Goal: Task Accomplishment & Management: Manage account settings

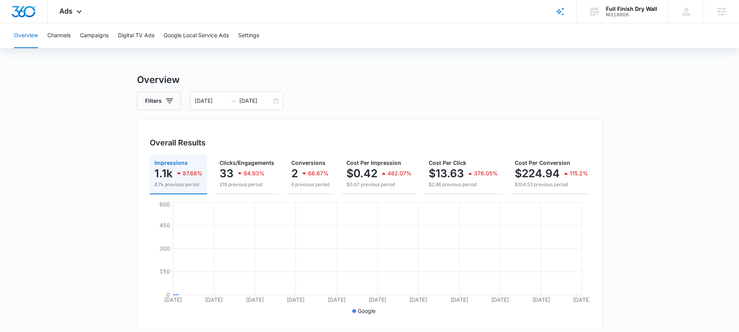
click at [62, 11] on span "Ads" at bounding box center [65, 11] width 13 height 8
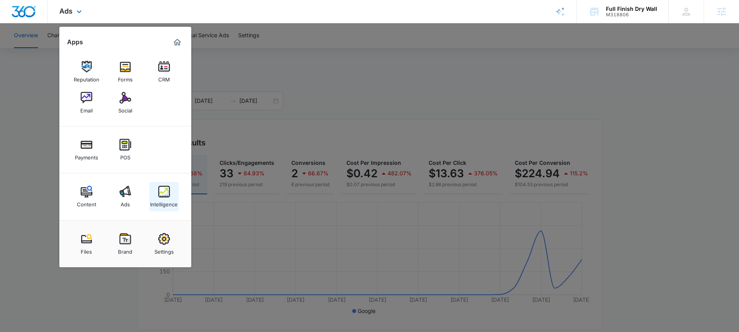
click at [173, 192] on link "Intelligence" at bounding box center [163, 196] width 29 height 29
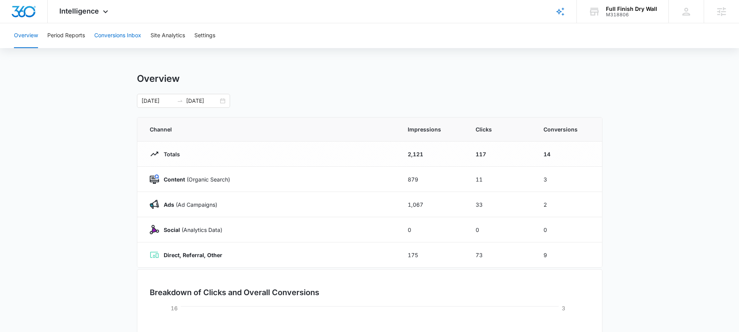
click at [123, 33] on button "Conversions Inbox" at bounding box center [117, 35] width 47 height 25
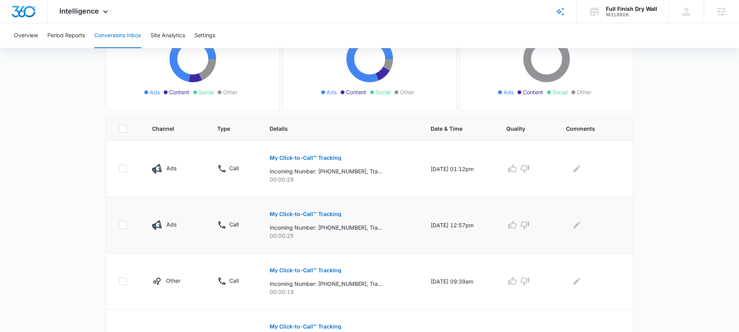
scroll to position [162, 0]
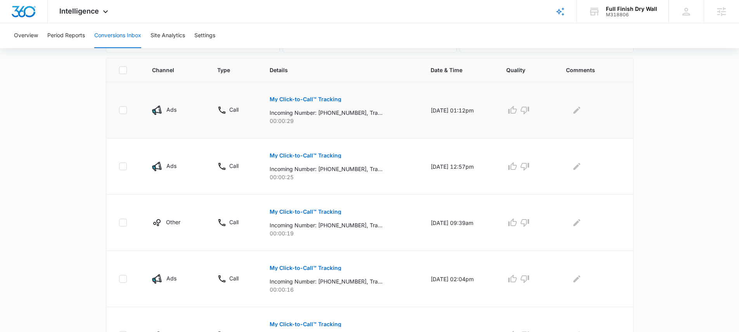
click at [324, 95] on button "My Click-to-Call™ Tracking" at bounding box center [305, 99] width 72 height 19
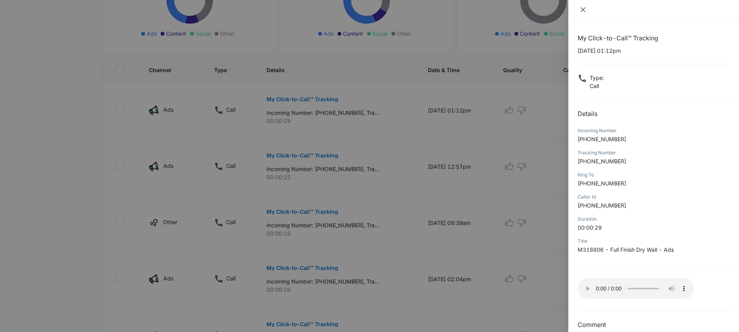
click at [582, 10] on icon "close" at bounding box center [583, 10] width 6 height 6
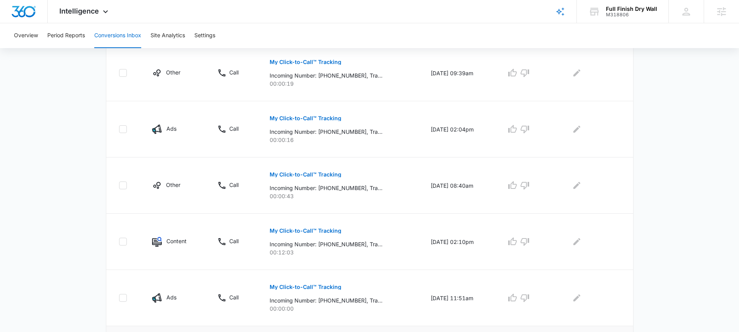
scroll to position [499, 0]
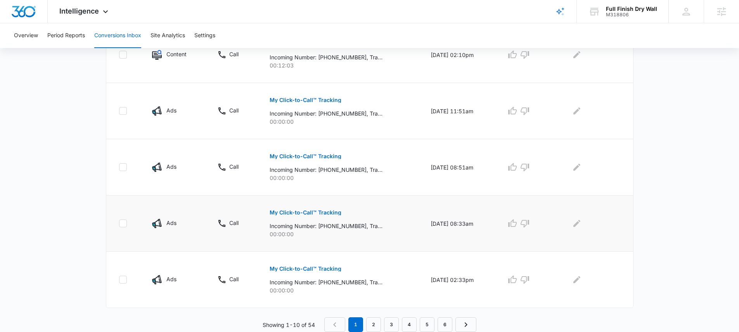
click at [314, 213] on p "My Click-to-Call™ Tracking" at bounding box center [305, 212] width 72 height 5
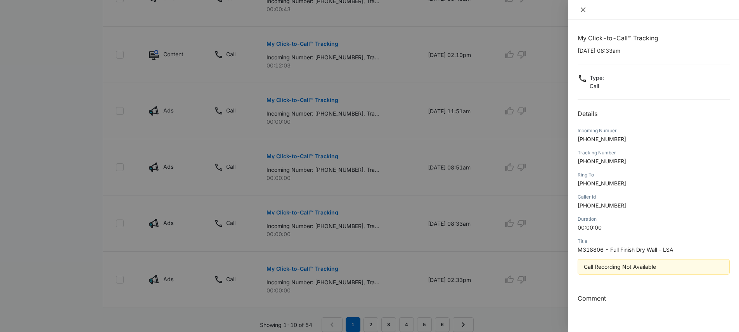
click at [584, 10] on icon "close" at bounding box center [583, 10] width 6 height 6
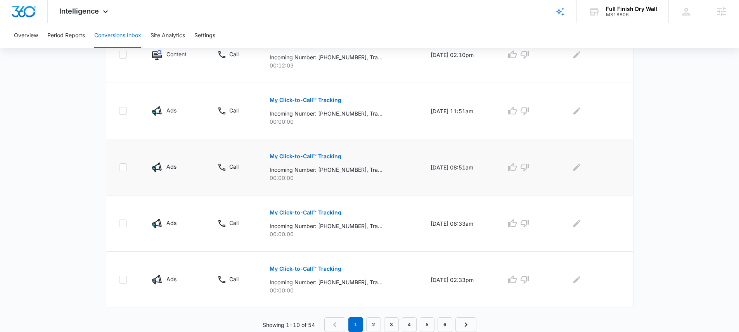
click at [319, 156] on p "My Click-to-Call™ Tracking" at bounding box center [305, 156] width 72 height 5
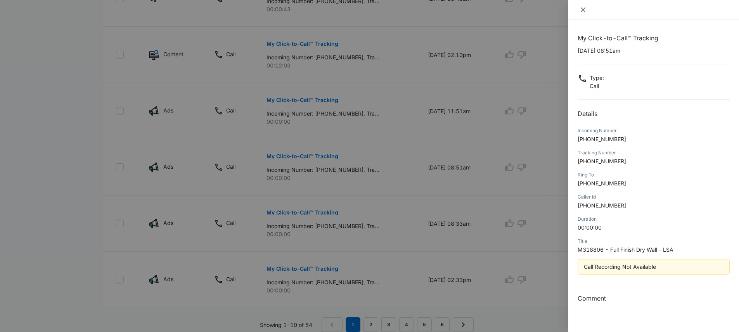
click at [582, 9] on icon "close" at bounding box center [582, 9] width 5 height 5
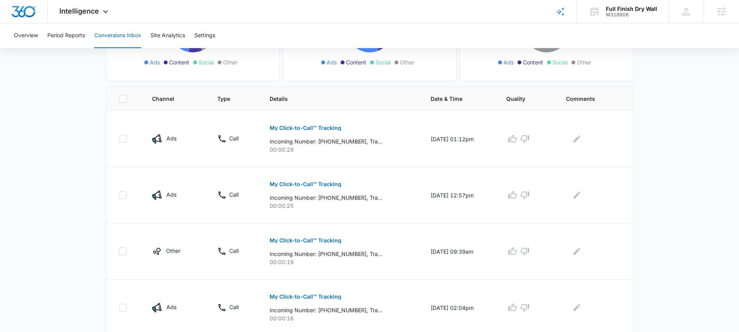
scroll to position [134, 0]
click at [318, 182] on p "My Click-to-Call™ Tracking" at bounding box center [305, 183] width 72 height 5
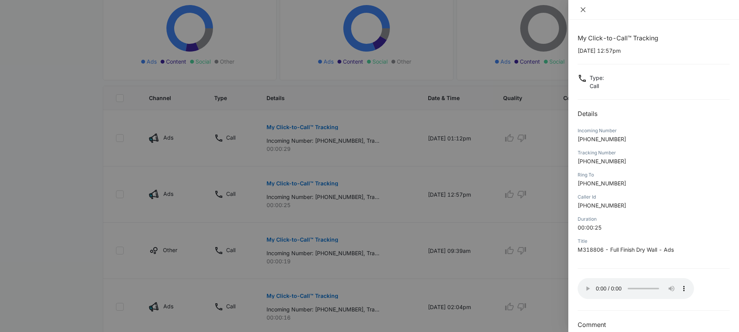
click at [583, 10] on icon "close" at bounding box center [583, 10] width 6 height 6
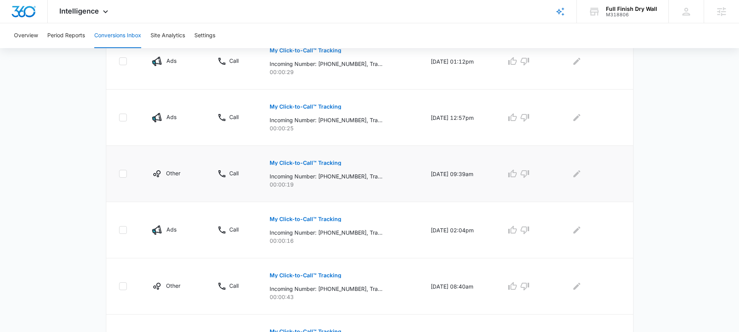
scroll to position [213, 0]
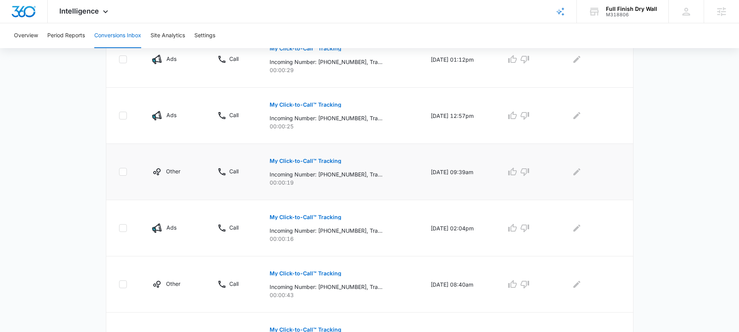
click at [292, 159] on p "My Click-to-Call™ Tracking" at bounding box center [305, 160] width 72 height 5
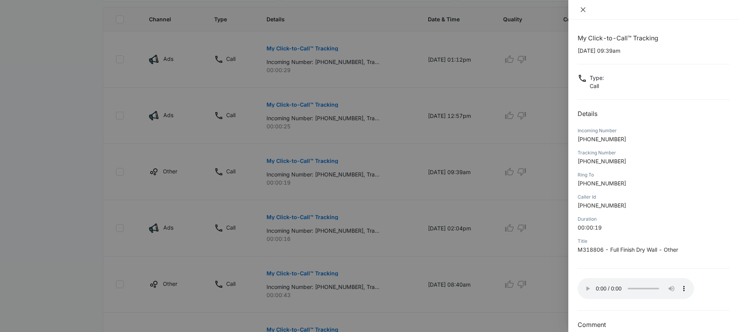
click at [581, 10] on icon "close" at bounding box center [583, 10] width 6 height 6
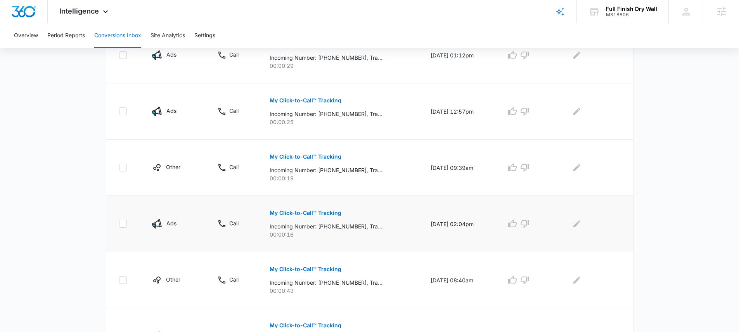
scroll to position [251, 0]
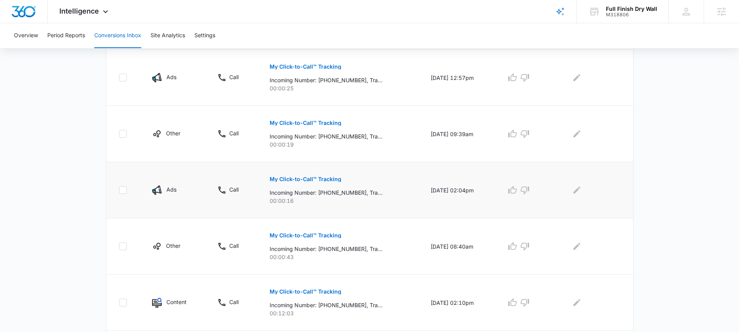
click at [327, 180] on p "My Click-to-Call™ Tracking" at bounding box center [305, 178] width 72 height 5
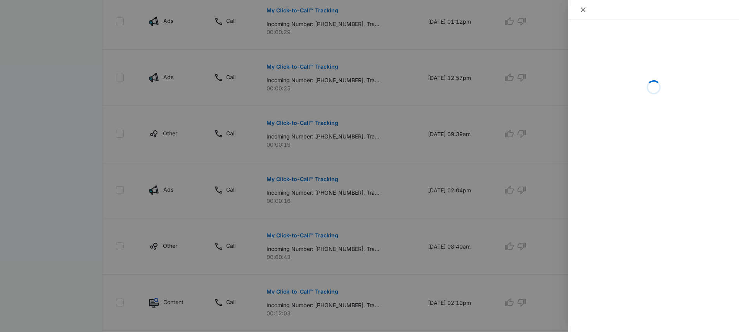
click at [582, 9] on icon "close" at bounding box center [582, 9] width 5 height 5
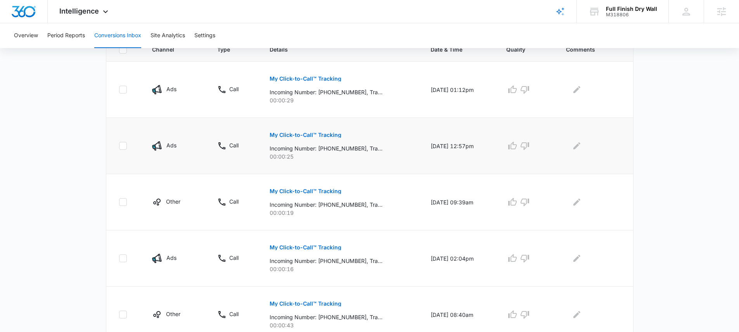
scroll to position [141, 0]
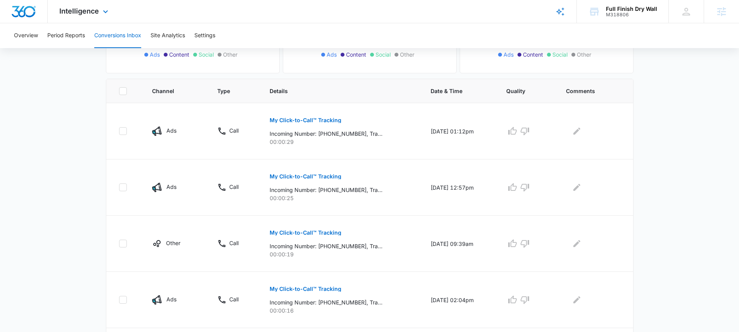
click at [74, 17] on div "Intelligence Apps Reputation Forms CRM Email Social Payments POS Content Ads In…" at bounding box center [85, 11] width 74 height 23
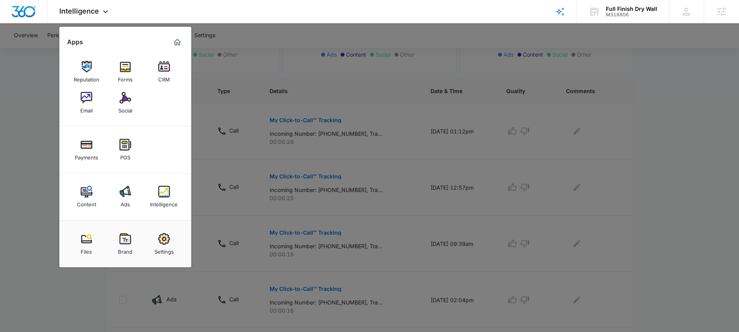
click at [293, 231] on div at bounding box center [369, 166] width 739 height 332
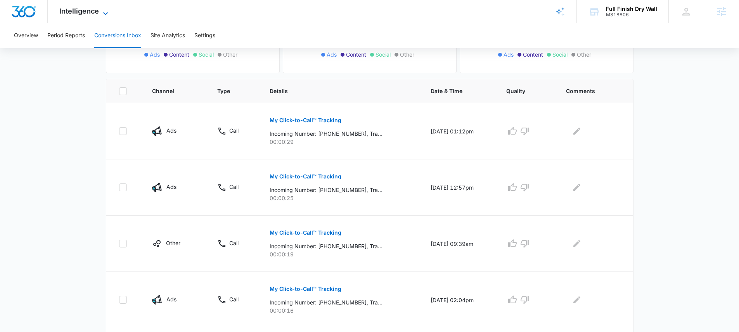
click at [89, 14] on span "Intelligence" at bounding box center [79, 11] width 40 height 8
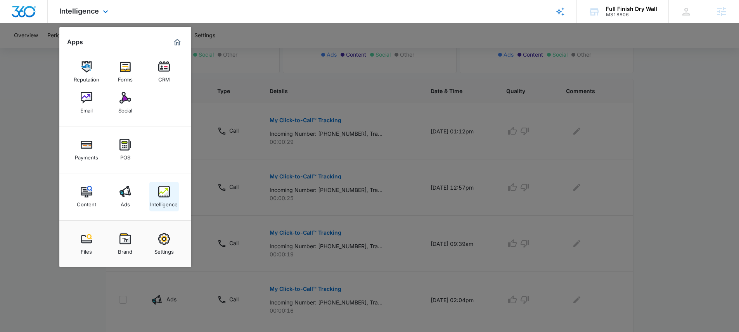
click at [166, 198] on div "Intelligence" at bounding box center [164, 202] width 28 height 10
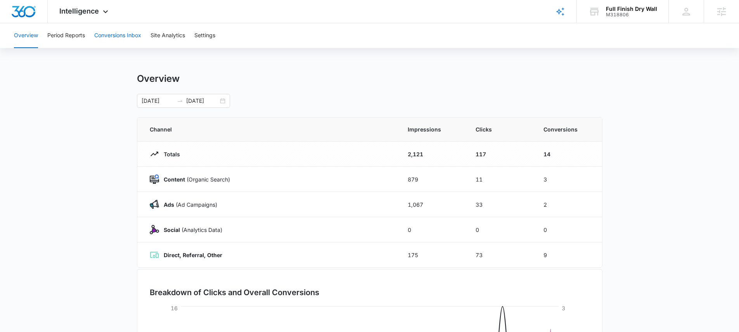
click at [115, 39] on button "Conversions Inbox" at bounding box center [117, 35] width 47 height 25
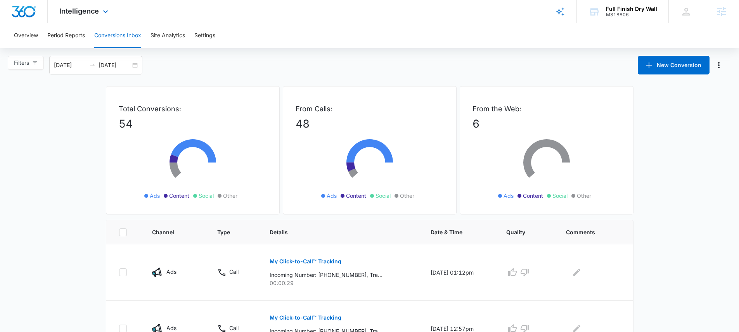
drag, startPoint x: 84, startPoint y: 12, endPoint x: 87, endPoint y: 26, distance: 14.3
click at [84, 13] on span "Intelligence" at bounding box center [79, 11] width 40 height 8
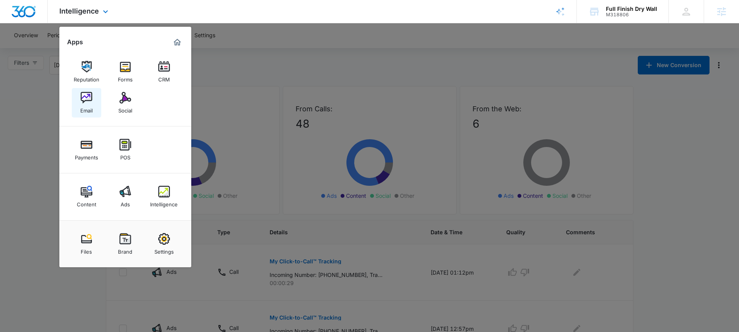
click at [86, 98] on img at bounding box center [87, 98] width 12 height 12
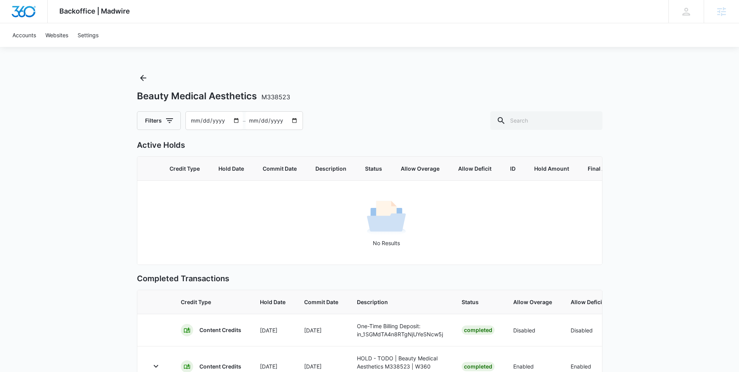
scroll to position [0, 71]
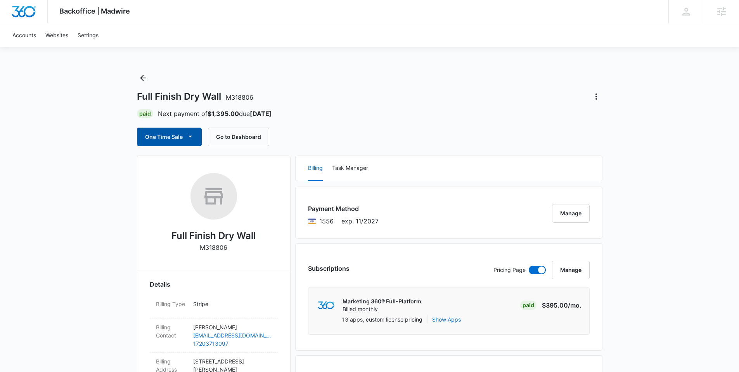
click at [183, 135] on button "One Time Sale" at bounding box center [169, 137] width 65 height 19
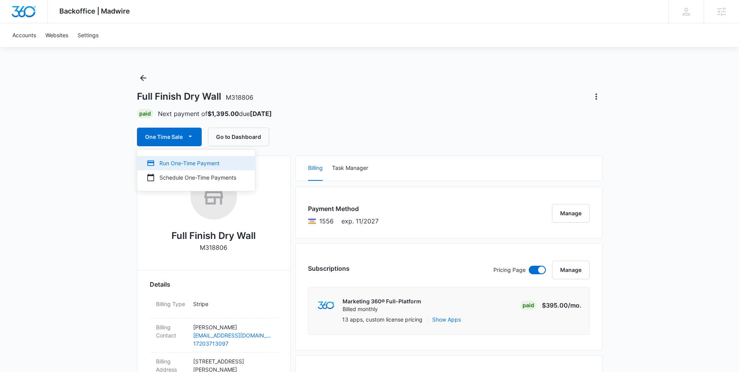
click at [181, 163] on div "Run One-Time Payment" at bounding box center [192, 163] width 90 height 8
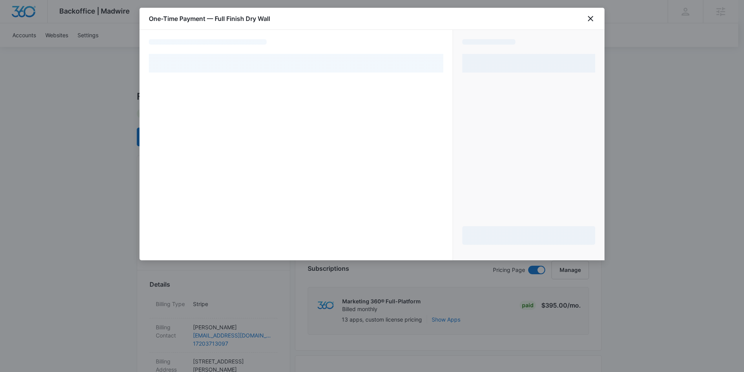
select select "pm_1QbpkFA4n8RTgNjUiC8FdlNw"
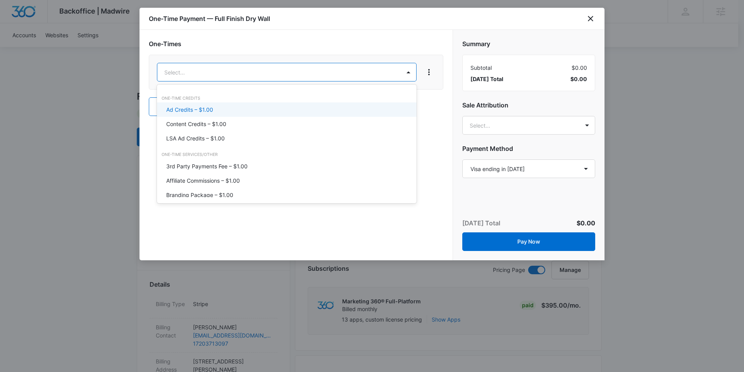
click at [243, 107] on div "Ad Credits – $1.00" at bounding box center [286, 109] width 240 height 8
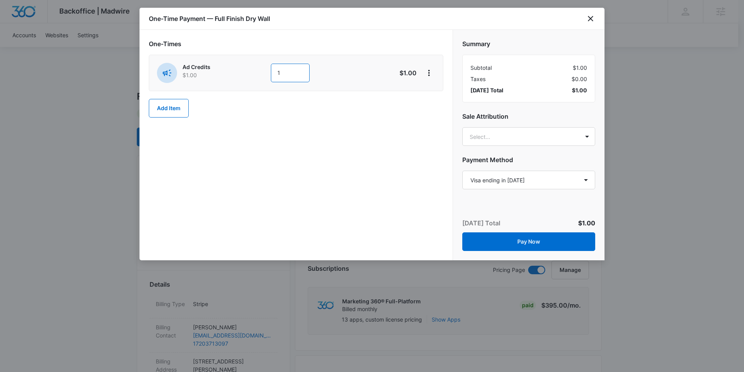
click at [288, 71] on input "1" at bounding box center [290, 73] width 39 height 19
type input "500"
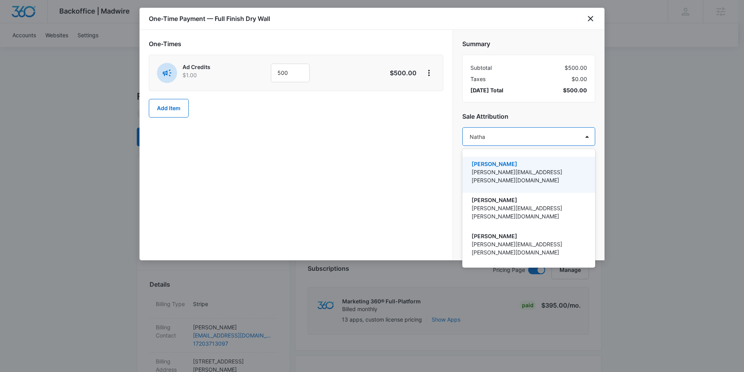
type input "Nathan"
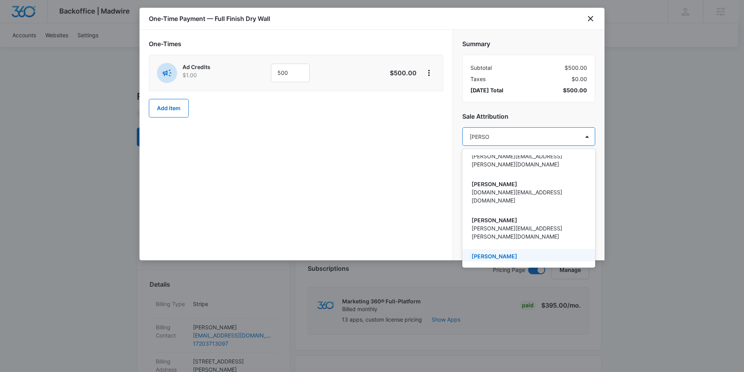
scroll to position [133, 0]
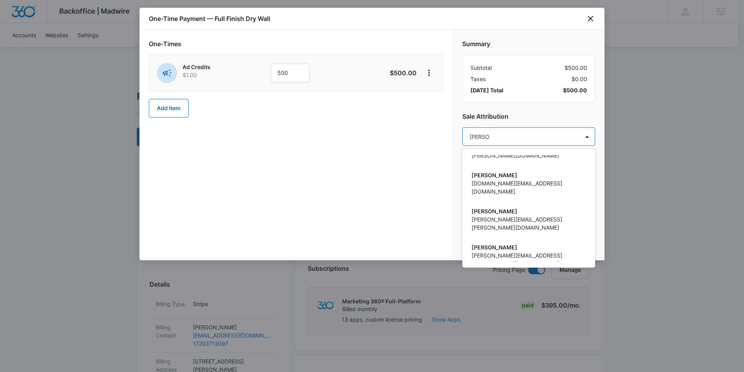
click at [501, 315] on p "[PERSON_NAME]" at bounding box center [528, 319] width 113 height 8
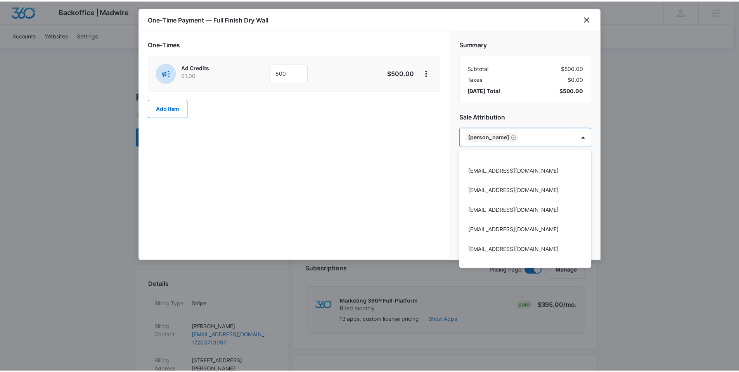
scroll to position [16224, 0]
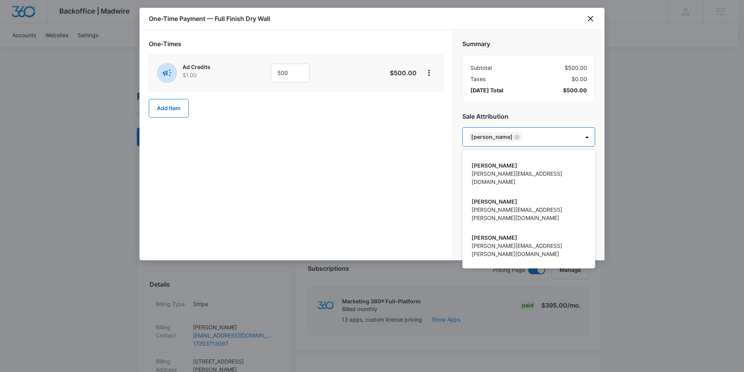
click at [361, 180] on div at bounding box center [372, 186] width 744 height 372
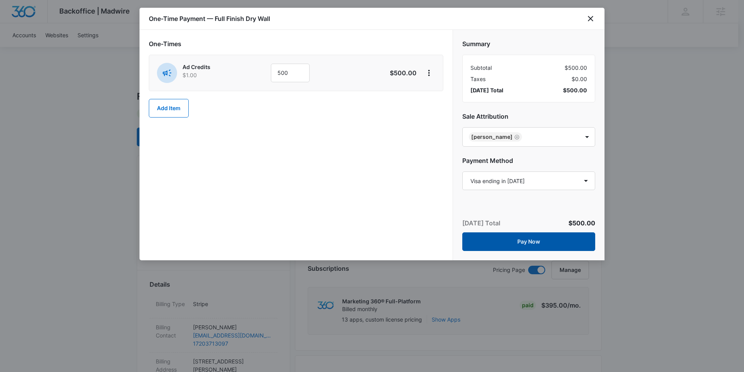
click at [537, 240] on button "Pay Now" at bounding box center [529, 241] width 133 height 19
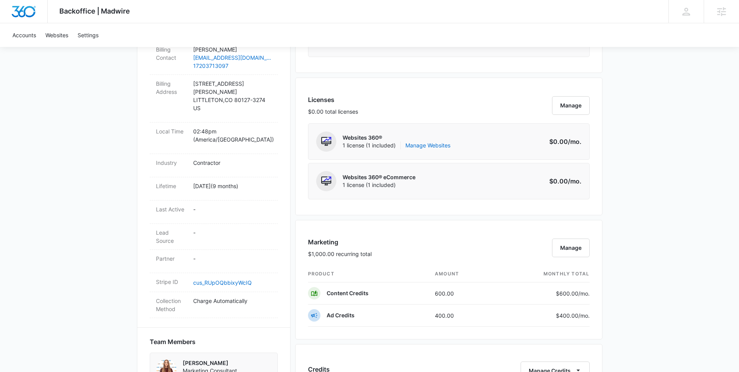
scroll to position [366, 0]
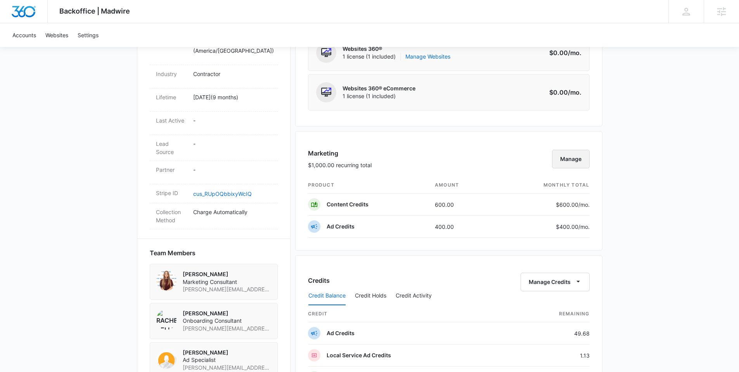
click at [565, 157] on button "Manage" at bounding box center [571, 159] width 38 height 19
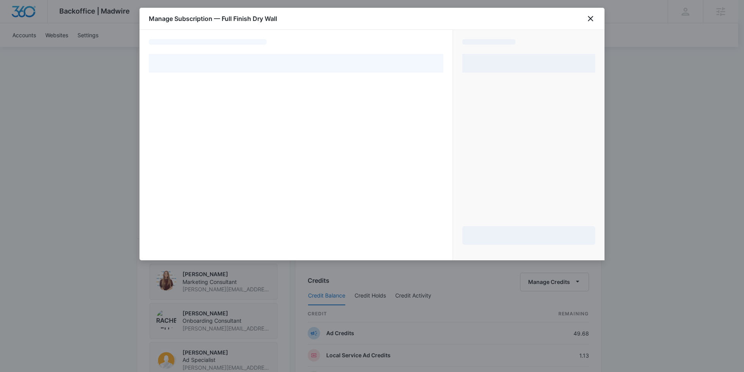
select select "pm_1QbpkFA4n8RTgNjUiC8FdlNw"
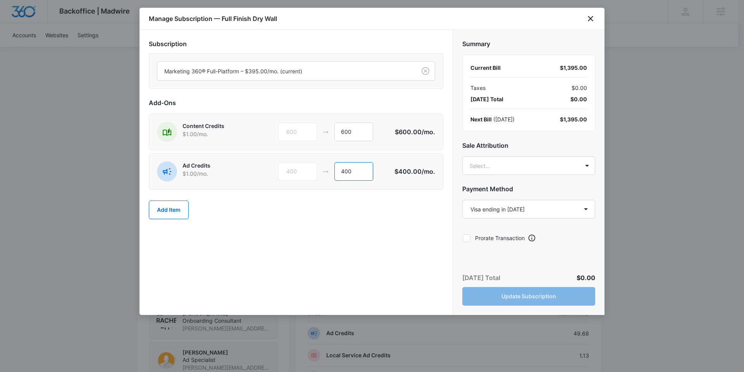
click at [345, 171] on input "400" at bounding box center [354, 171] width 39 height 19
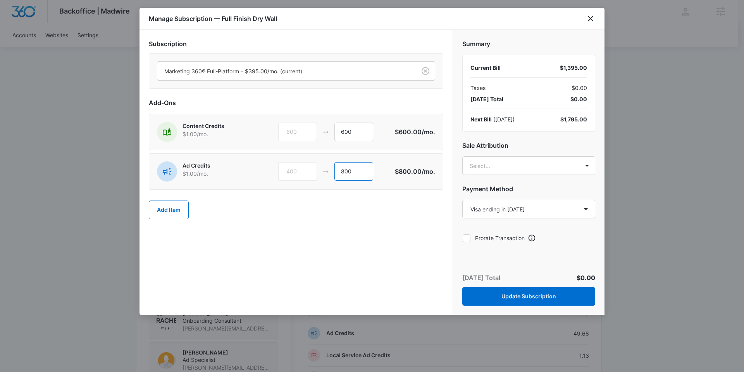
type input "800"
click at [361, 231] on div "Subscription Marketing 360® Full-Platform – $395.00/mo. (current) Add-Ons Conte…" at bounding box center [296, 172] width 313 height 285
click at [508, 161] on body "Backoffice | Madwire Apps Settings Nathan Hoover nathan.hoover@madwire.com My P…" at bounding box center [372, 187] width 744 height 1107
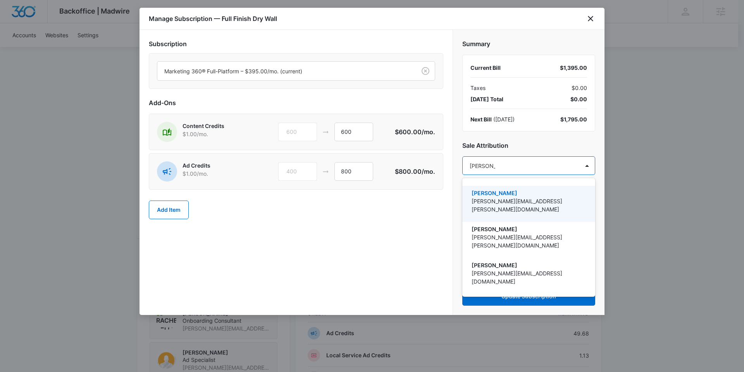
type input "Nathan Hoo"
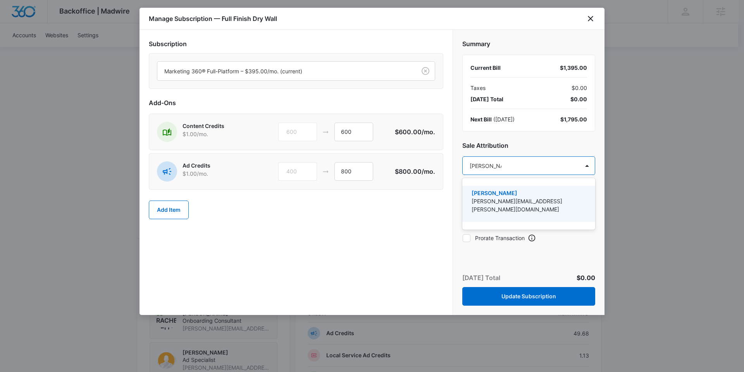
drag, startPoint x: 517, startPoint y: 189, endPoint x: 554, endPoint y: 161, distance: 46.1
click at [517, 189] on p "[PERSON_NAME]" at bounding box center [528, 193] width 113 height 8
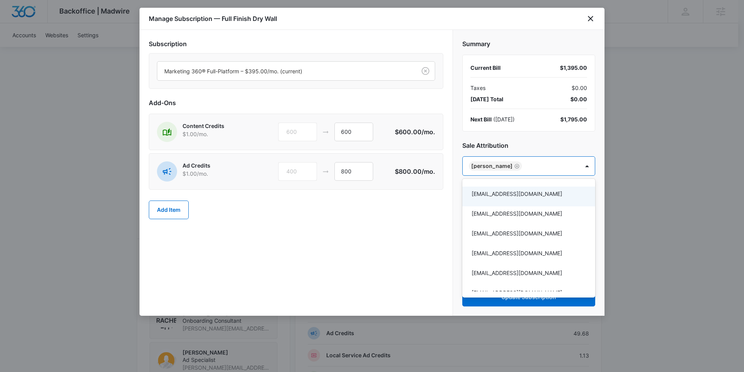
click at [581, 139] on div at bounding box center [372, 186] width 744 height 372
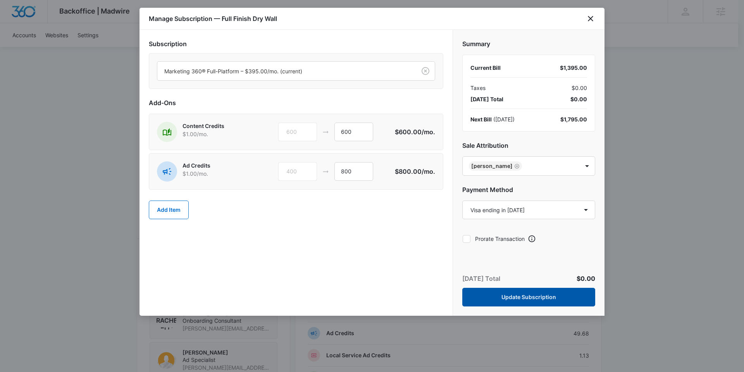
click at [554, 296] on button "Update Subscription" at bounding box center [529, 297] width 133 height 19
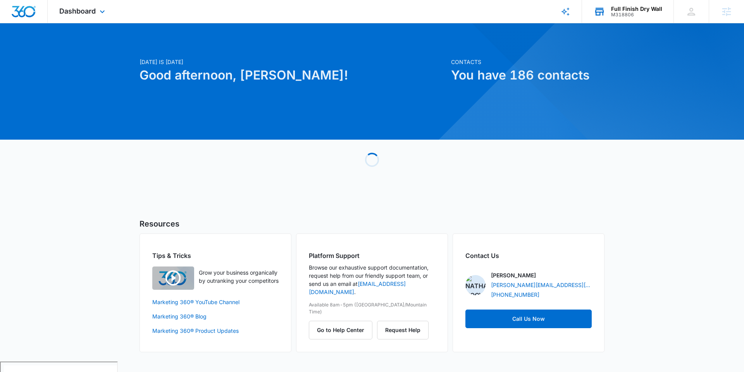
click at [616, 14] on div "M318806" at bounding box center [636, 14] width 51 height 5
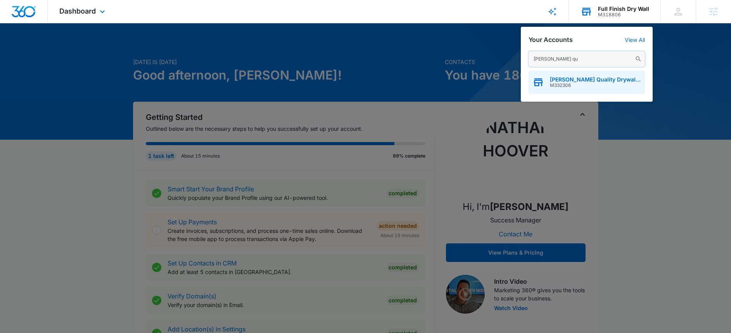
type input "sanchez qu"
click at [603, 81] on span "Sanchez Quality Drywall Inc." at bounding box center [595, 79] width 91 height 6
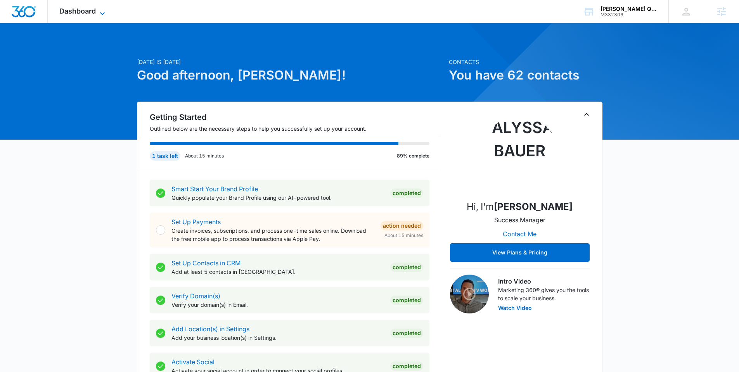
click at [76, 11] on span "Dashboard" at bounding box center [77, 11] width 36 height 8
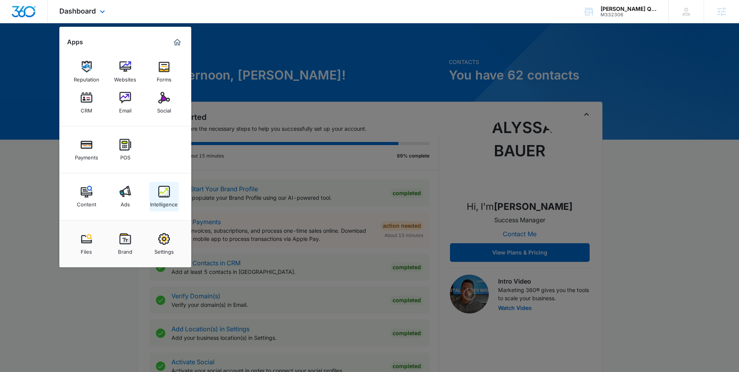
click at [170, 195] on link "Intelligence" at bounding box center [163, 196] width 29 height 29
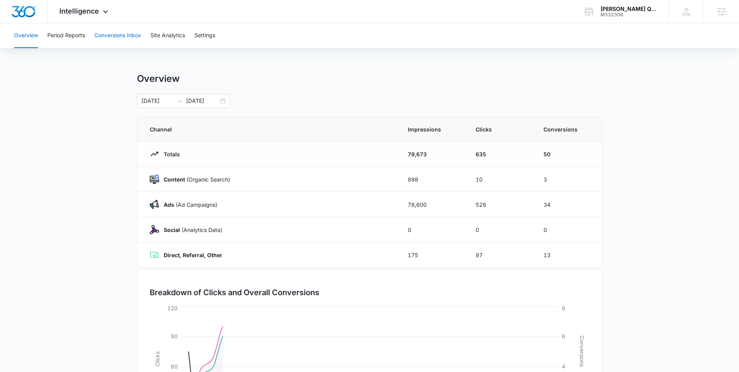
click at [117, 37] on button "Conversions Inbox" at bounding box center [117, 35] width 47 height 25
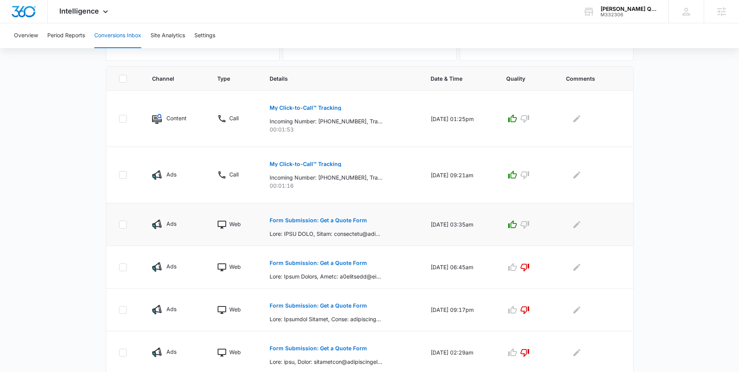
scroll to position [190, 0]
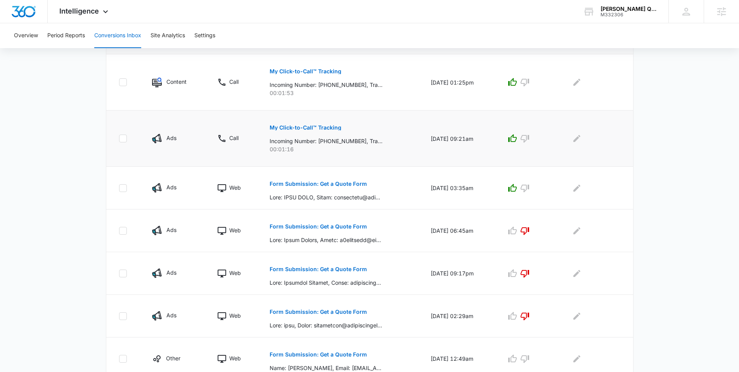
click at [292, 127] on p "My Click-to-Call™ Tracking" at bounding box center [305, 127] width 72 height 5
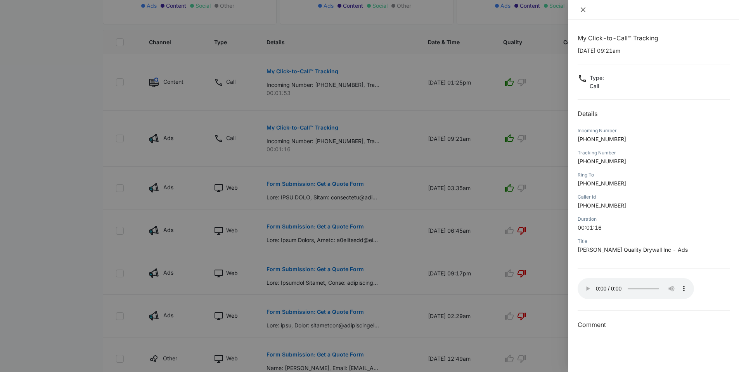
click at [583, 10] on icon "close" at bounding box center [582, 9] width 5 height 5
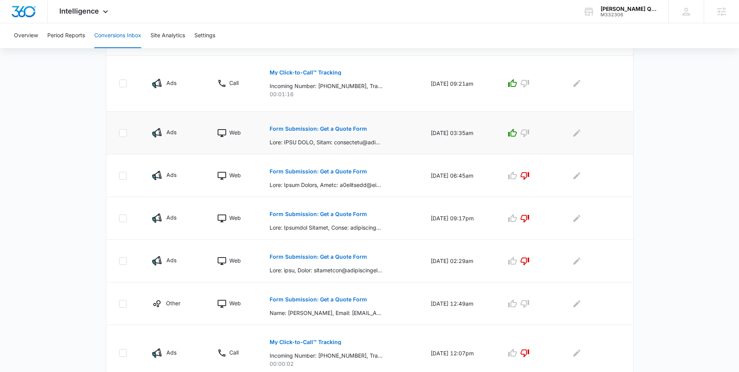
scroll to position [245, 0]
click at [327, 126] on p "Form Submission: Get a Quote Form" at bounding box center [317, 128] width 97 height 5
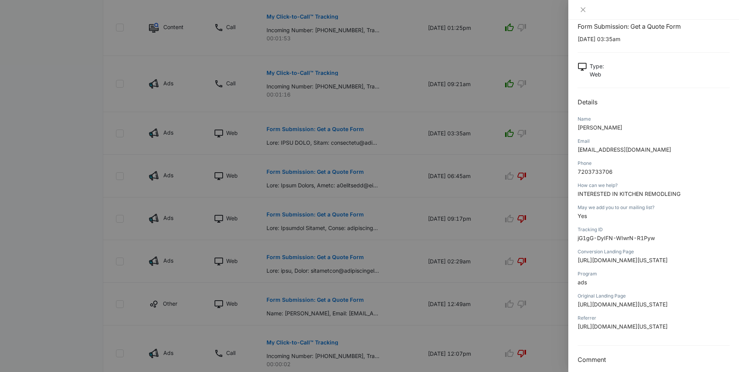
scroll to position [13, 0]
drag, startPoint x: 588, startPoint y: 170, endPoint x: 600, endPoint y: 170, distance: 11.6
click at [600, 170] on span "7203733706" at bounding box center [594, 170] width 35 height 7
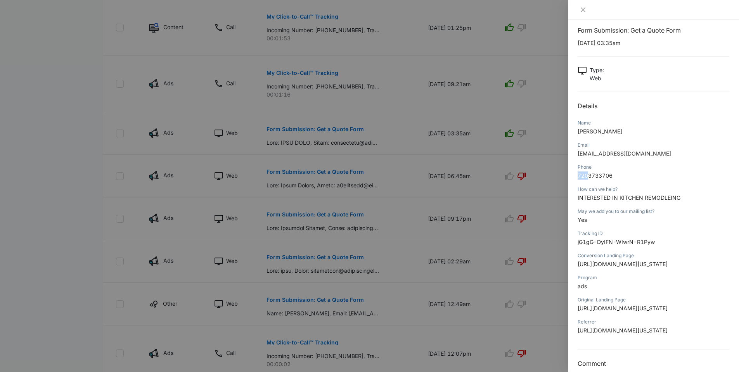
drag, startPoint x: 578, startPoint y: 176, endPoint x: 588, endPoint y: 177, distance: 9.8
click at [588, 177] on span "7203733706" at bounding box center [594, 175] width 35 height 7
drag, startPoint x: 577, startPoint y: 198, endPoint x: 710, endPoint y: 199, distance: 133.0
click at [710, 199] on p "INTERESTED IN KITCHEN REMODLEING" at bounding box center [653, 197] width 152 height 8
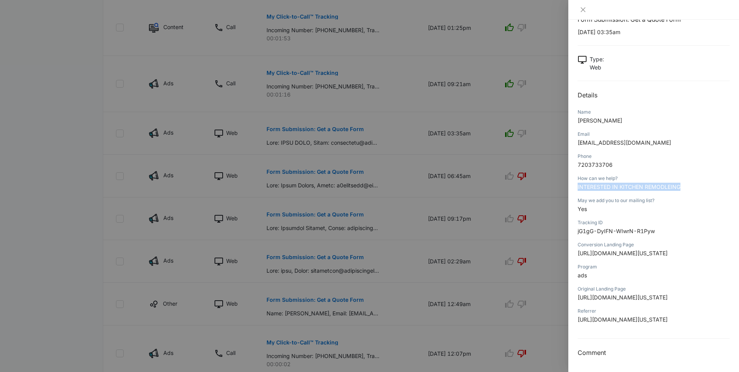
scroll to position [24, 0]
click at [582, 10] on icon "close" at bounding box center [582, 9] width 5 height 5
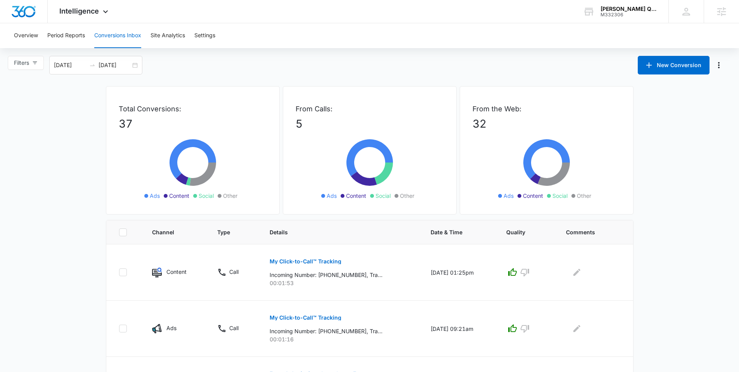
scroll to position [2, 0]
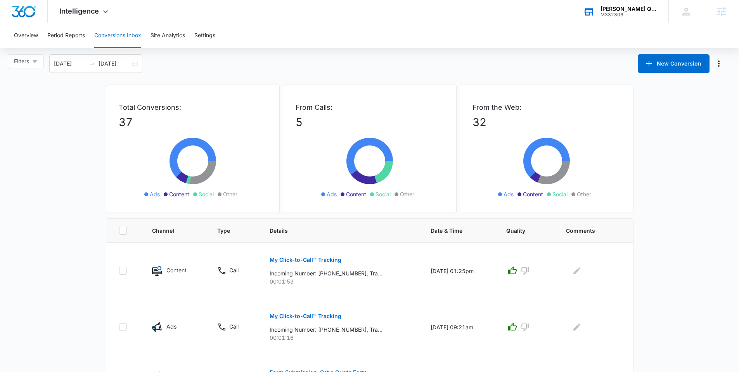
click at [604, 10] on div "Sanchez Quality Drywall Inc." at bounding box center [628, 9] width 57 height 6
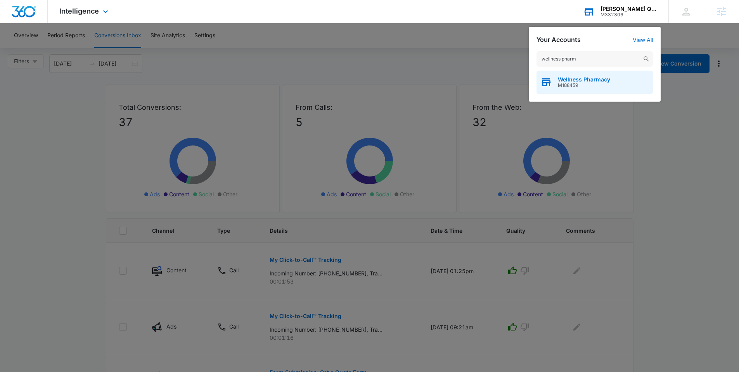
type input "wellness pharm"
click at [563, 75] on div "Wellness Pharmacy M188459" at bounding box center [594, 82] width 116 height 23
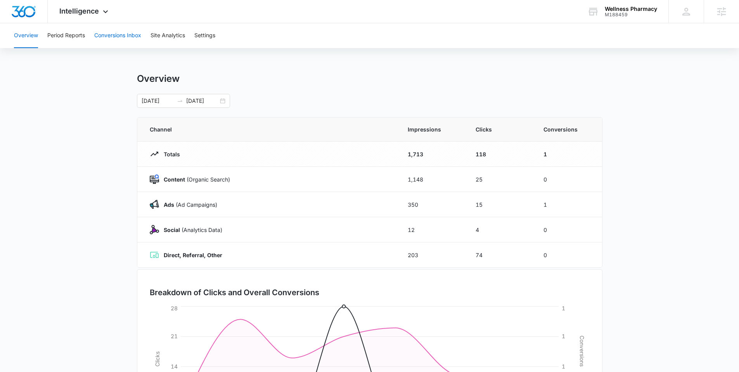
click at [119, 36] on button "Conversions Inbox" at bounding box center [117, 35] width 47 height 25
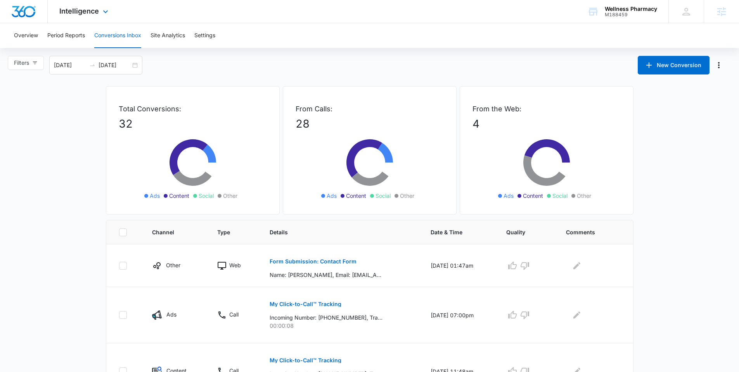
click at [87, 15] on div "Intelligence Apps Reputation Websites Forms CRM Email Social Shop Payments POS …" at bounding box center [85, 11] width 74 height 23
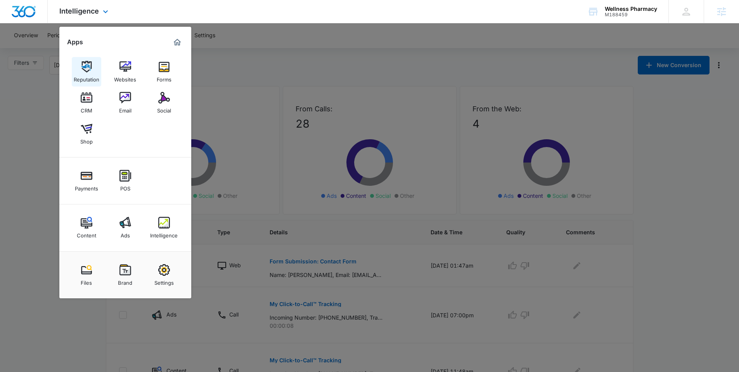
click at [83, 72] on img at bounding box center [87, 67] width 12 height 12
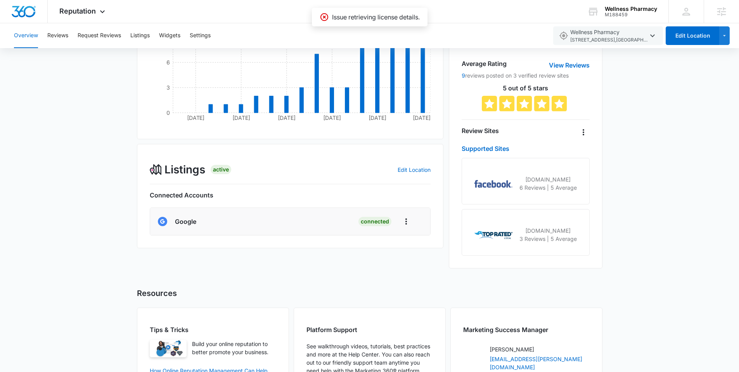
scroll to position [76, 0]
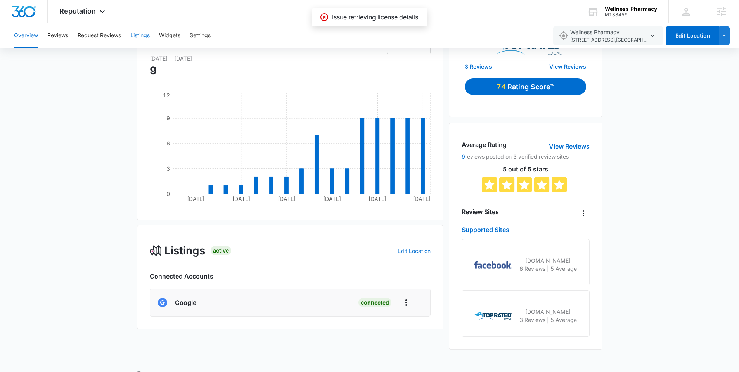
click at [148, 32] on button "Listings" at bounding box center [139, 35] width 19 height 25
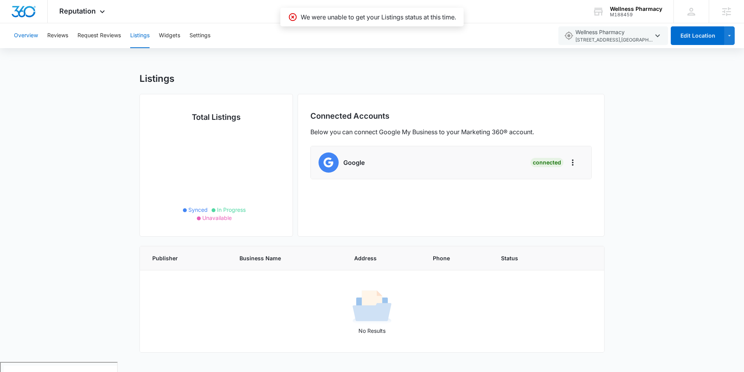
click at [33, 39] on button "Overview" at bounding box center [26, 35] width 24 height 25
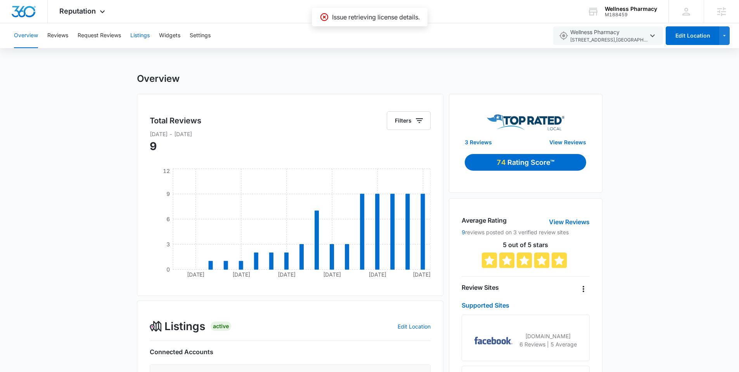
click at [149, 35] on button "Listings" at bounding box center [139, 35] width 19 height 25
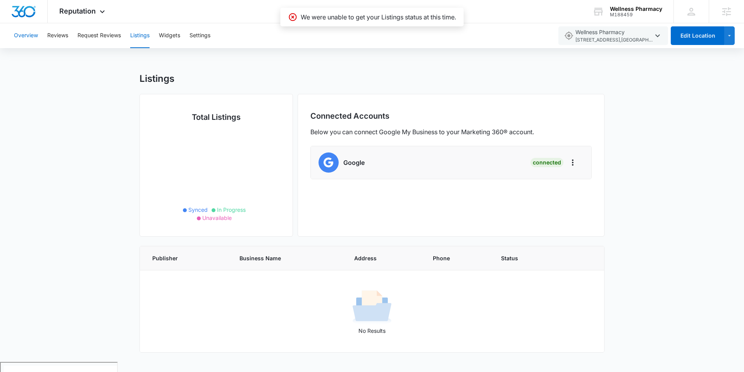
click at [24, 37] on button "Overview" at bounding box center [26, 35] width 24 height 25
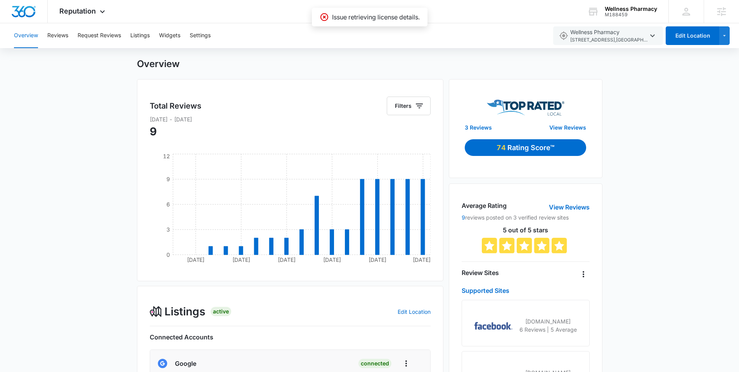
scroll to position [206, 0]
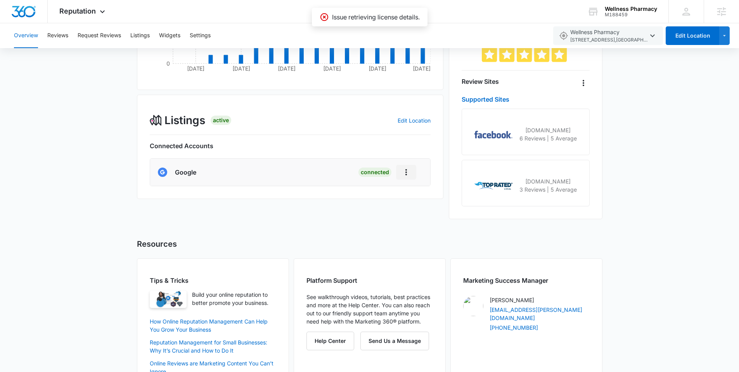
click at [411, 172] on button "Actions" at bounding box center [406, 172] width 20 height 15
click at [373, 144] on h6 "Connected Accounts" at bounding box center [290, 145] width 281 height 9
click at [171, 143] on h6 "Connected Accounts" at bounding box center [290, 145] width 281 height 9
click at [418, 117] on link "Edit Location" at bounding box center [413, 120] width 33 height 7
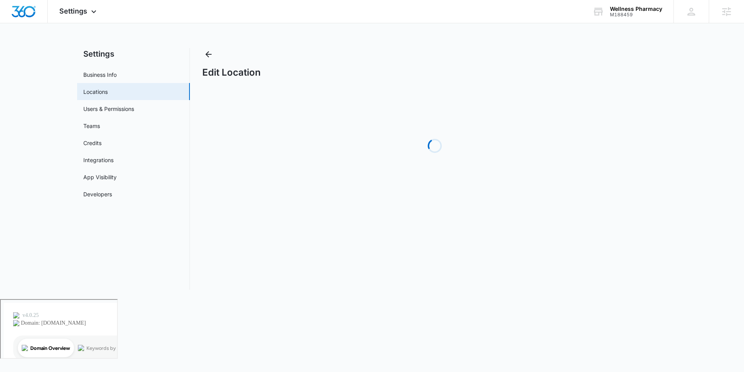
select select "Arizona"
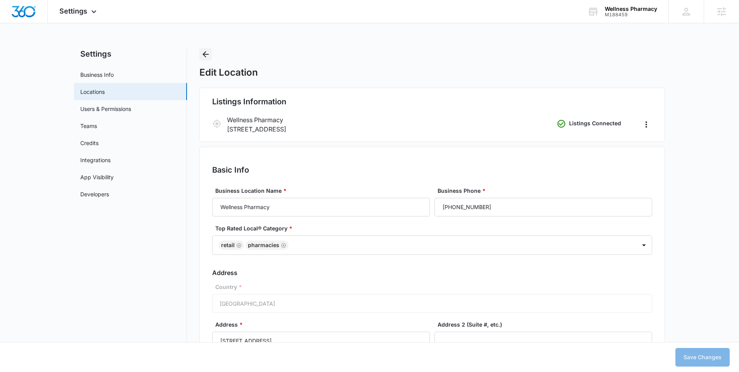
click at [202, 52] on icon "Back" at bounding box center [205, 54] width 9 height 9
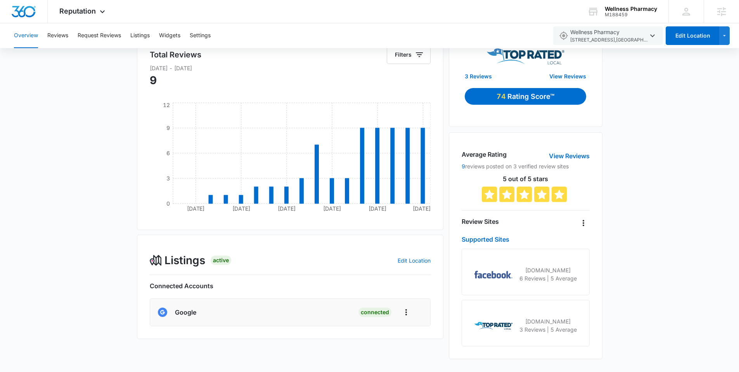
scroll to position [231, 0]
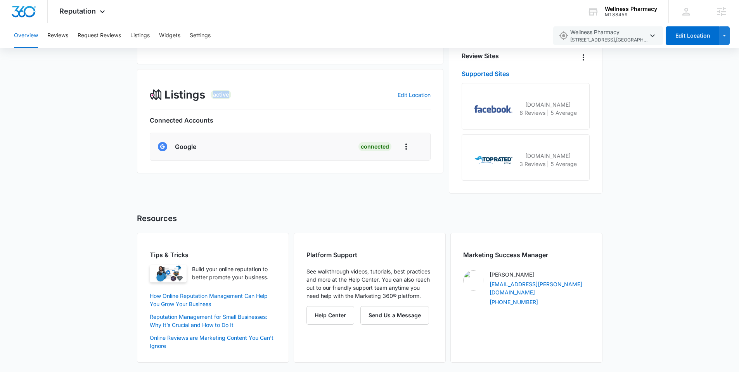
drag, startPoint x: 215, startPoint y: 94, endPoint x: 237, endPoint y: 94, distance: 21.3
click at [237, 94] on div "Listings Active Edit Location" at bounding box center [290, 94] width 281 height 16
click at [145, 43] on button "Listings" at bounding box center [139, 35] width 19 height 25
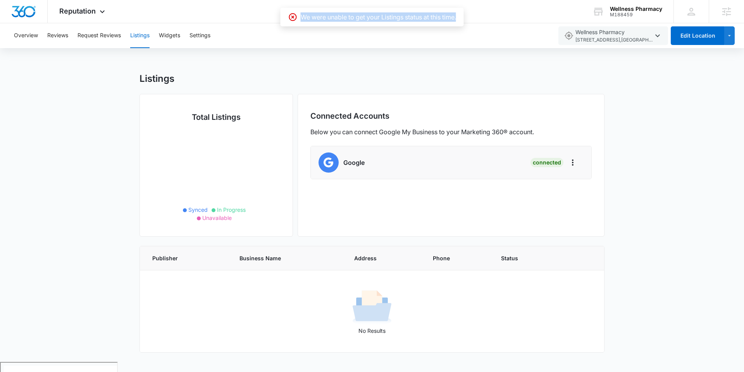
drag, startPoint x: 301, startPoint y: 17, endPoint x: 463, endPoint y: 18, distance: 162.1
click at [463, 17] on div "We were unable to get your Listings status at this time." at bounding box center [372, 17] width 183 height 19
copy p "We were unable to get your Listings status at this time."
click at [28, 34] on button "Overview" at bounding box center [26, 35] width 24 height 25
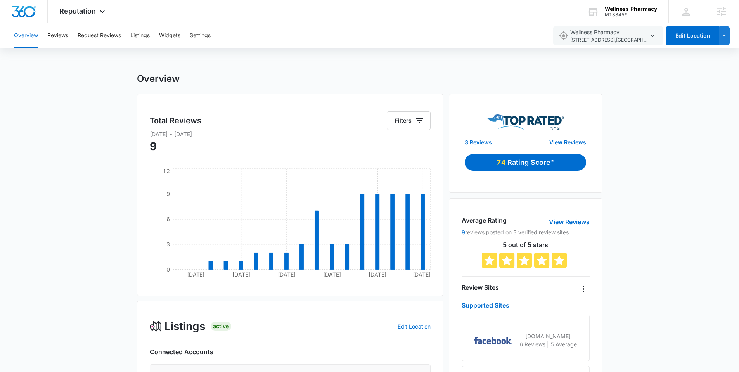
click at [517, 162] on p "Rating Score™" at bounding box center [530, 162] width 47 height 10
click at [528, 121] on img at bounding box center [526, 122] width 78 height 16
click at [530, 162] on p "Rating Score™" at bounding box center [530, 162] width 47 height 10
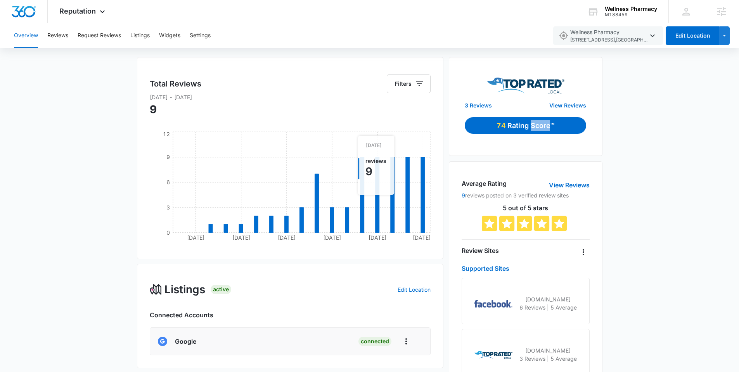
scroll to position [72, 0]
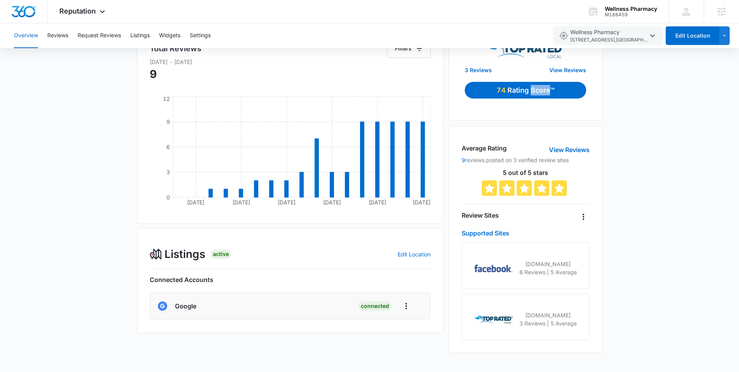
drag, startPoint x: 501, startPoint y: 315, endPoint x: 547, endPoint y: 317, distance: 46.6
click at [501, 316] on img at bounding box center [493, 320] width 38 height 8
click at [551, 318] on p "topratedlocal.com" at bounding box center [547, 315] width 57 height 8
click at [520, 324] on p "3 Reviews | 5 Average" at bounding box center [547, 323] width 57 height 8
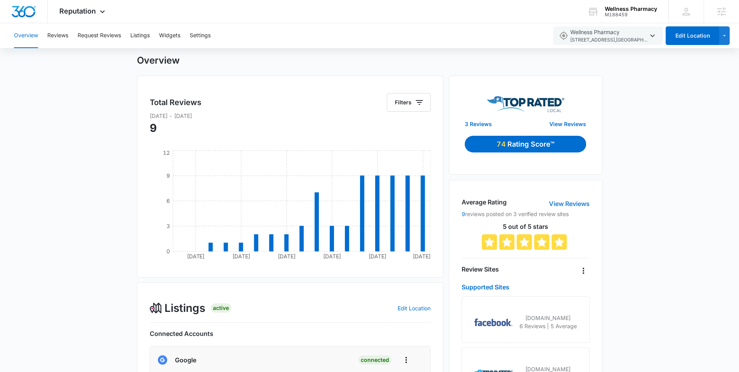
scroll to position [17, 0]
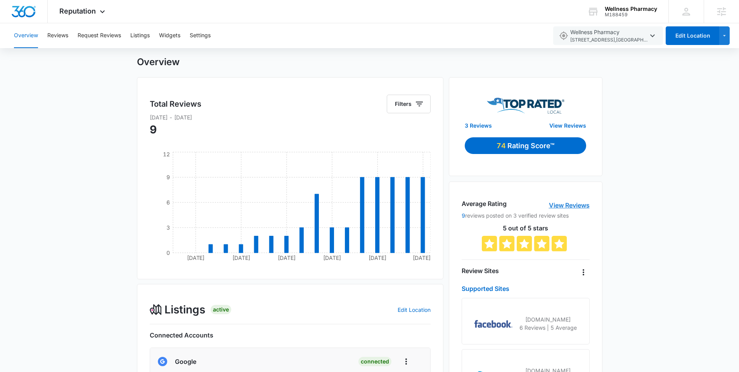
click at [571, 205] on link "View Reviews" at bounding box center [569, 204] width 41 height 9
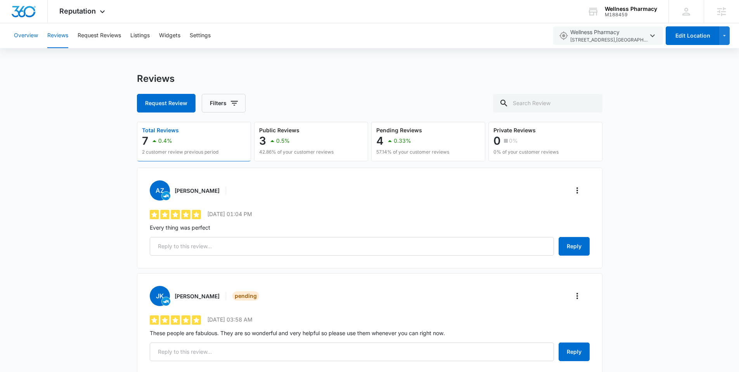
click at [27, 38] on button "Overview" at bounding box center [26, 35] width 24 height 25
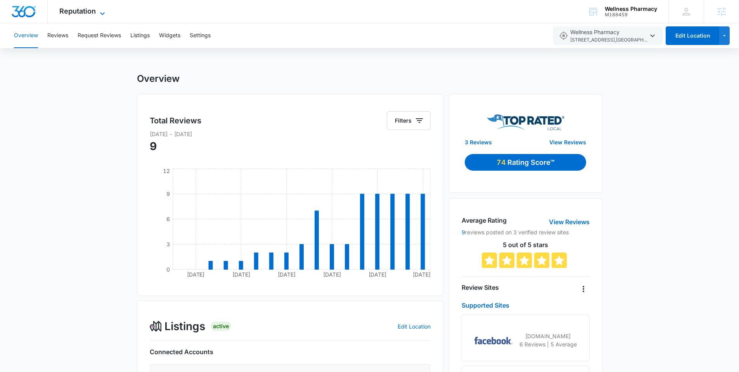
click at [93, 14] on span "Reputation" at bounding box center [77, 11] width 36 height 8
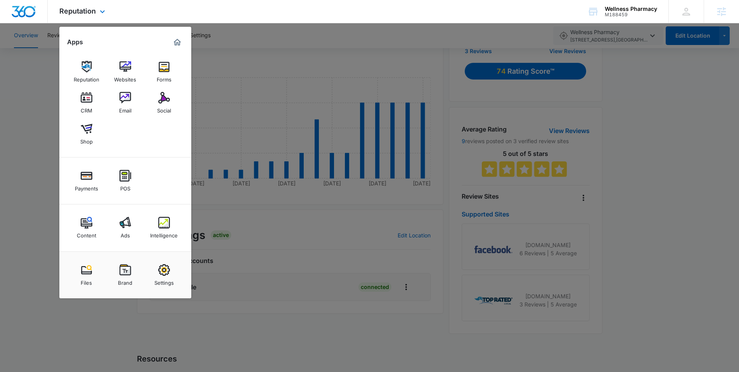
scroll to position [98, 0]
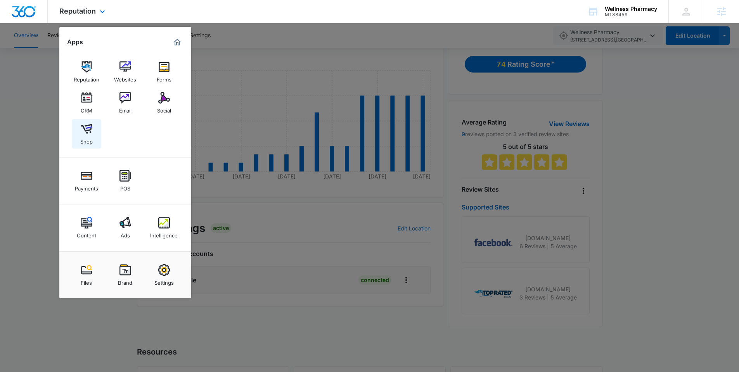
click at [87, 135] on div "Shop" at bounding box center [86, 140] width 12 height 10
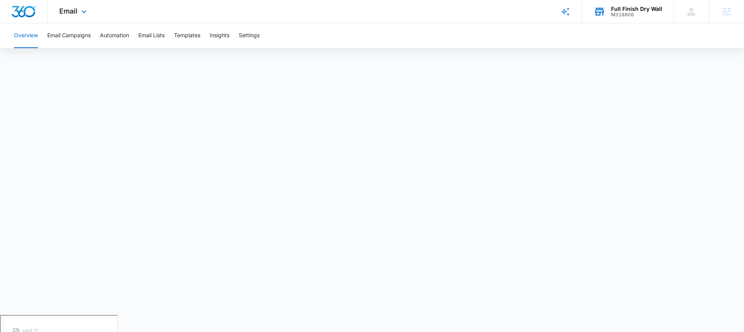
click at [607, 10] on div "Full Finish Dry Wall M318806 Your Accounts View All" at bounding box center [628, 11] width 92 height 23
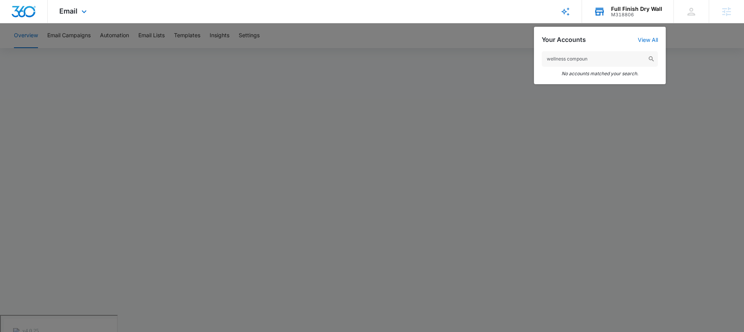
drag, startPoint x: 576, startPoint y: 59, endPoint x: 570, endPoint y: 59, distance: 6.6
click at [570, 59] on input "wellness compoun" at bounding box center [600, 59] width 116 height 16
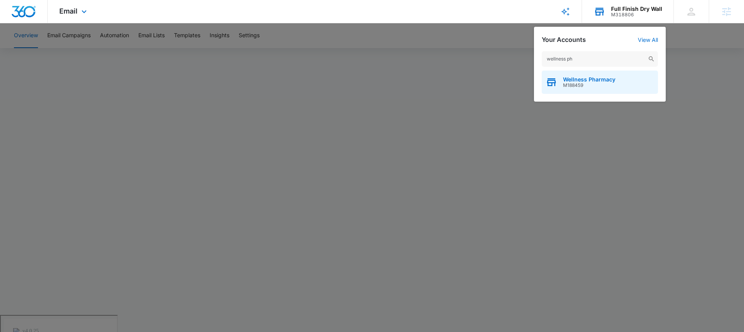
type input "wellness ph"
click at [577, 81] on span "Wellness Pharmacy" at bounding box center [589, 79] width 52 height 6
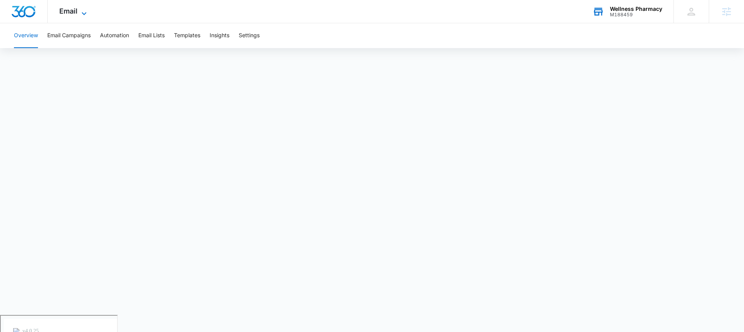
click at [73, 14] on span "Email" at bounding box center [68, 11] width 18 height 8
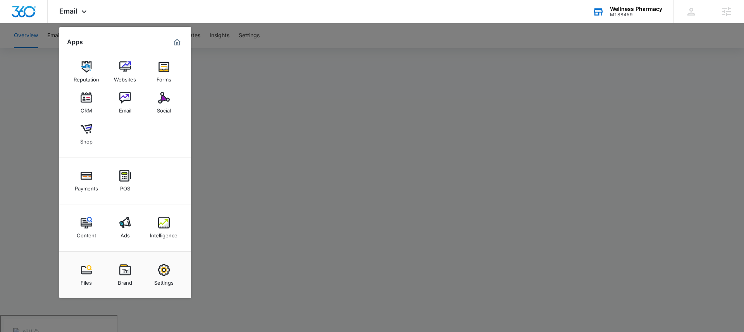
click at [282, 77] on div at bounding box center [372, 166] width 744 height 332
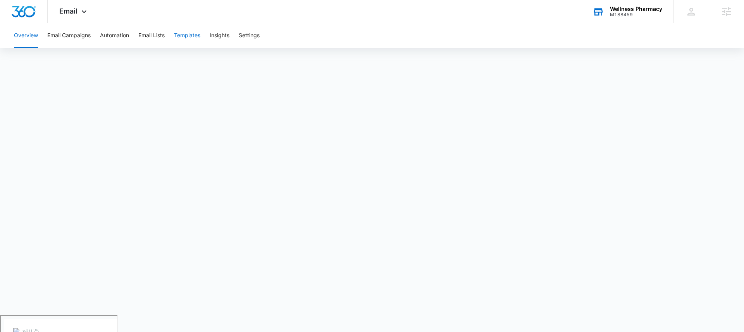
click at [181, 36] on button "Templates" at bounding box center [187, 35] width 26 height 25
click at [80, 8] on div "Email Apps Reputation Websites Forms CRM Email Social Shop Payments POS Content…" at bounding box center [74, 11] width 53 height 23
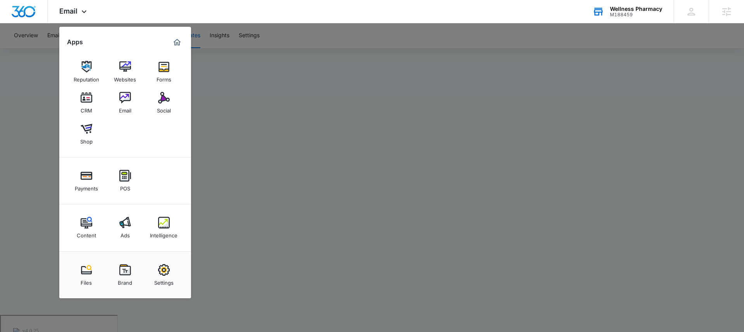
click at [92, 63] on img at bounding box center [87, 67] width 12 height 12
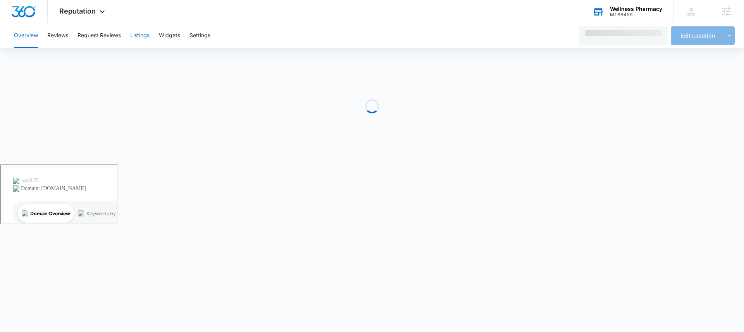
click at [140, 36] on button "Listings" at bounding box center [139, 35] width 19 height 25
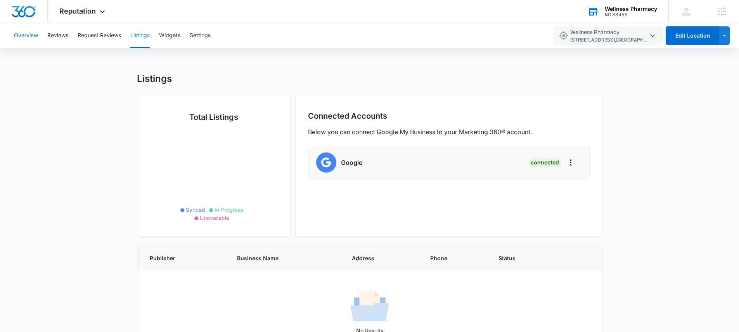
click at [17, 33] on button "Overview" at bounding box center [26, 35] width 24 height 25
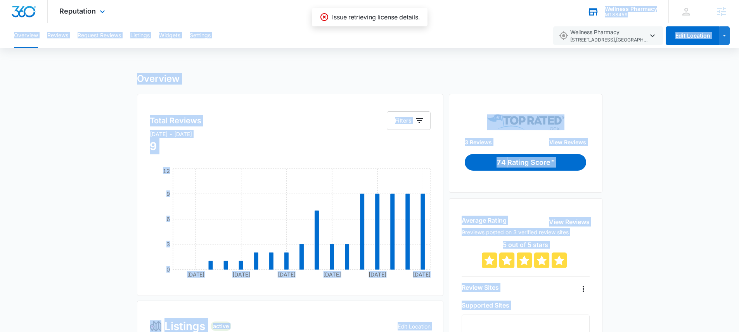
drag, startPoint x: 331, startPoint y: 16, endPoint x: 437, endPoint y: 21, distance: 106.3
click at [437, 21] on div "Reputation Apps Reputation Websites Forms CRM Email Social Shop Payments POS Co…" at bounding box center [369, 301] width 739 height 603
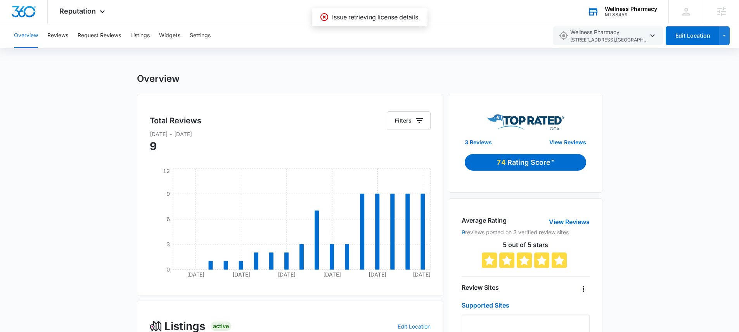
drag, startPoint x: 429, startPoint y: 20, endPoint x: 421, endPoint y: 19, distance: 7.4
click at [427, 20] on div "Reputation Apps Reputation Websites Forms CRM Email Social Shop Payments POS Co…" at bounding box center [369, 301] width 739 height 603
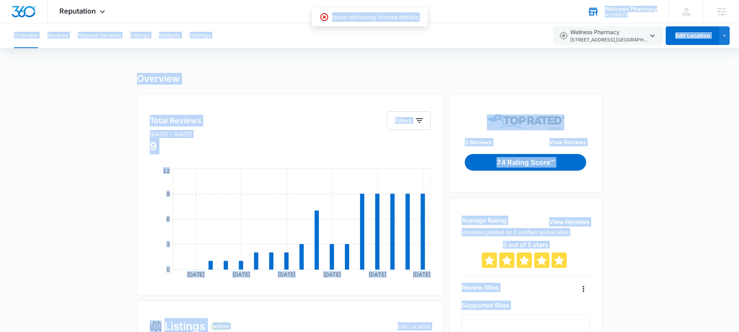
copy div "Loremips Dolorsit A405382 Cons Adipisci Elit Sed Doeius Tempor incidi.utlabo@et…"
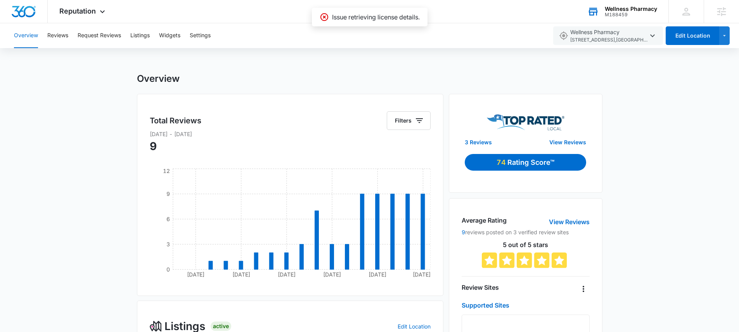
drag, startPoint x: 527, startPoint y: 81, endPoint x: 521, endPoint y: 79, distance: 5.8
click at [523, 80] on div "Overview" at bounding box center [369, 79] width 465 height 12
click at [131, 36] on button "Listings" at bounding box center [139, 35] width 19 height 25
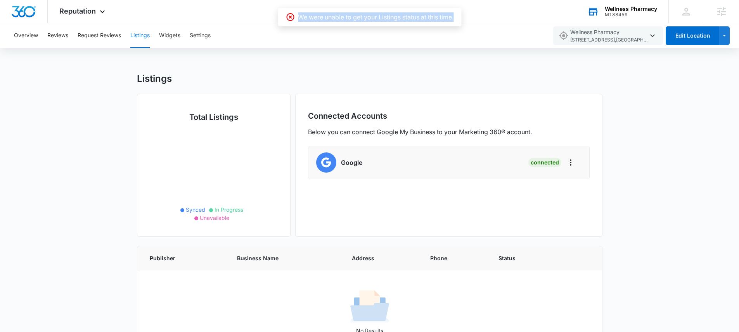
drag, startPoint x: 296, startPoint y: 17, endPoint x: 456, endPoint y: 20, distance: 160.5
click at [456, 20] on div "We were unable to get your Listings status at this time." at bounding box center [369, 17] width 183 height 19
copy p "We were unable to get your Listings status at this time."
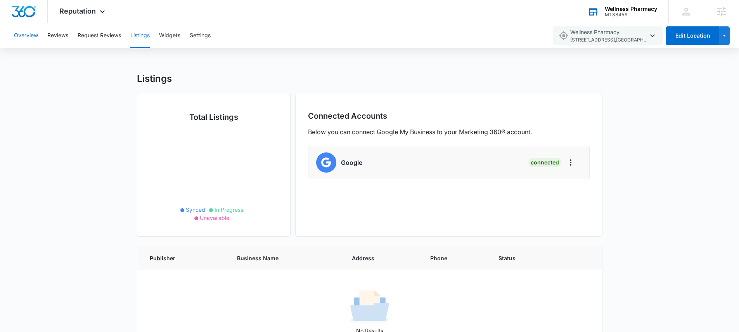
click at [32, 36] on button "Overview" at bounding box center [26, 35] width 24 height 25
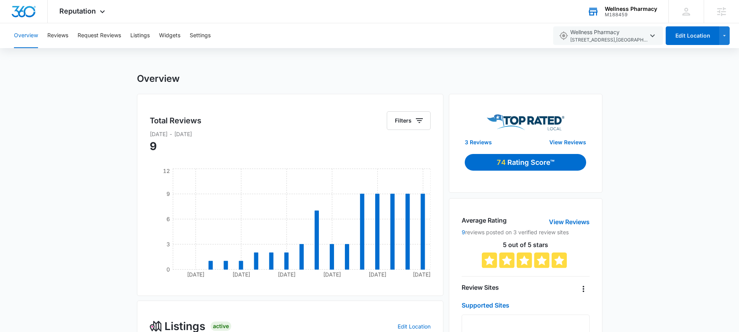
scroll to position [156, 0]
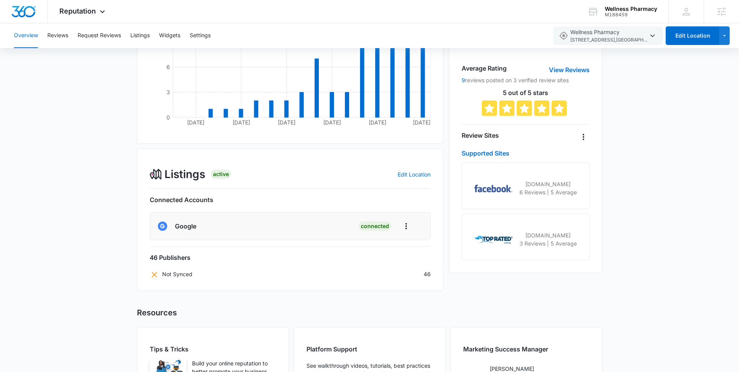
scroll to position [93, 0]
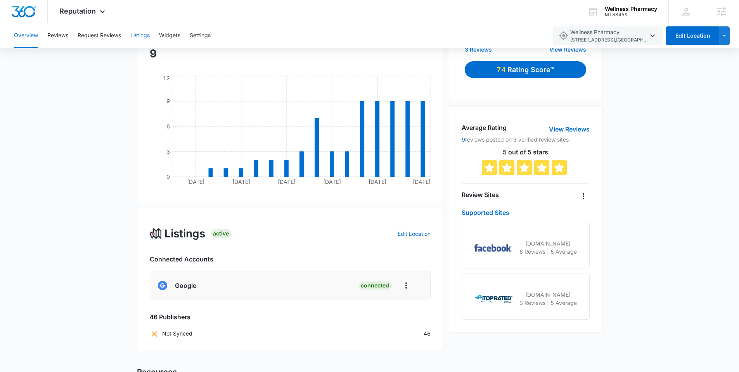
click at [138, 32] on button "Listings" at bounding box center [139, 35] width 19 height 25
